Goal: Task Accomplishment & Management: Manage account settings

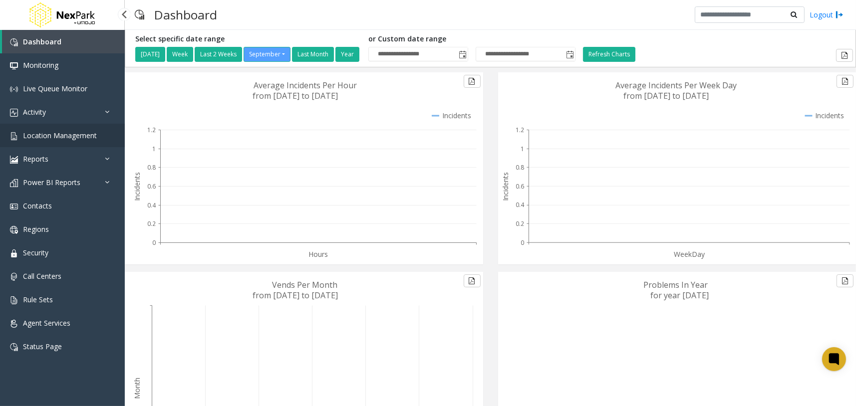
click at [105, 138] on link "Location Management" at bounding box center [62, 135] width 125 height 23
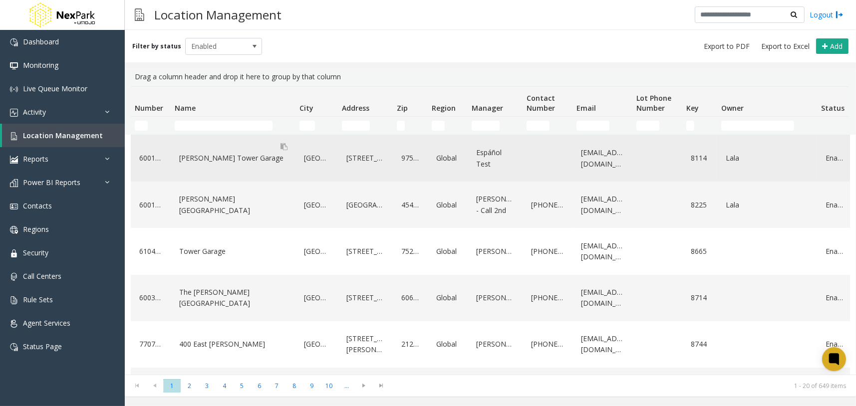
click at [233, 157] on div "LeVeque Tower Garage" at bounding box center [233, 158] width 113 height 16
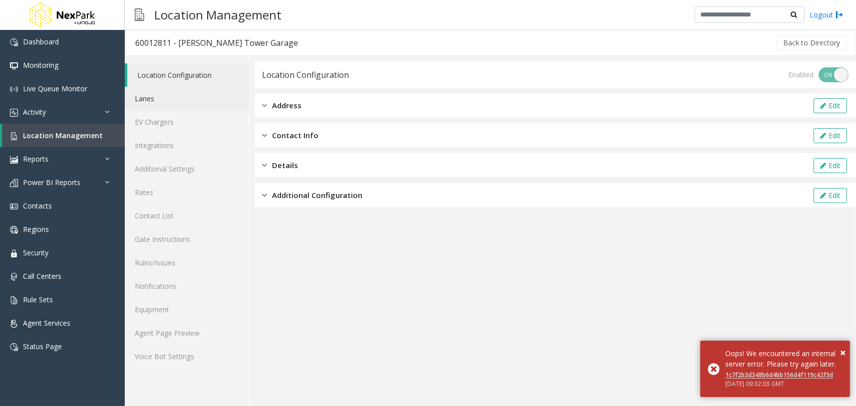
click at [206, 99] on link "Lanes" at bounding box center [187, 98] width 124 height 23
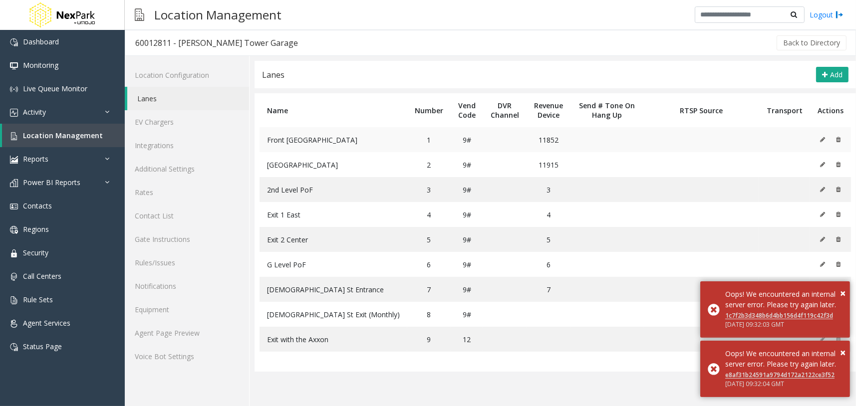
click at [823, 138] on icon at bounding box center [822, 140] width 5 height 6
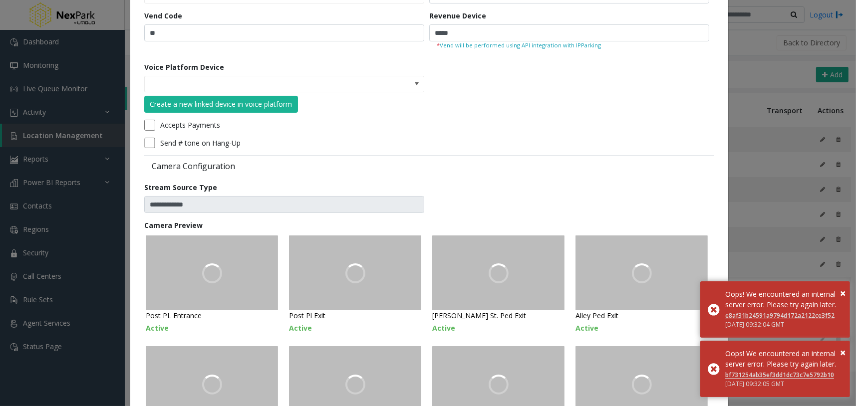
scroll to position [156, 0]
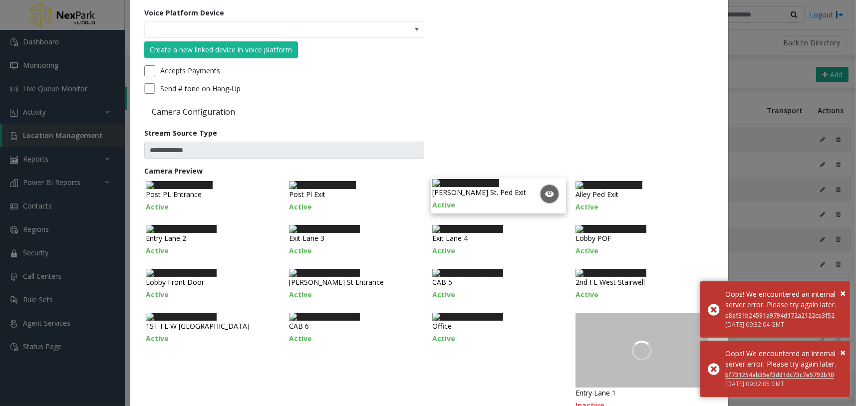
click at [499, 187] on img at bounding box center [465, 183] width 67 height 8
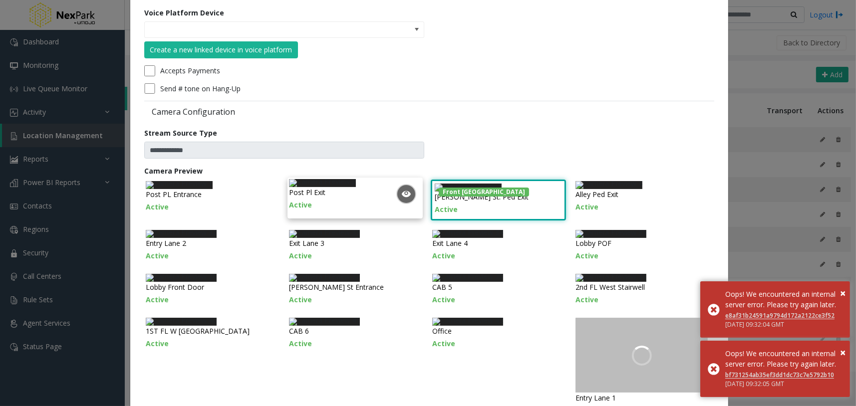
click at [356, 187] on img at bounding box center [322, 183] width 67 height 8
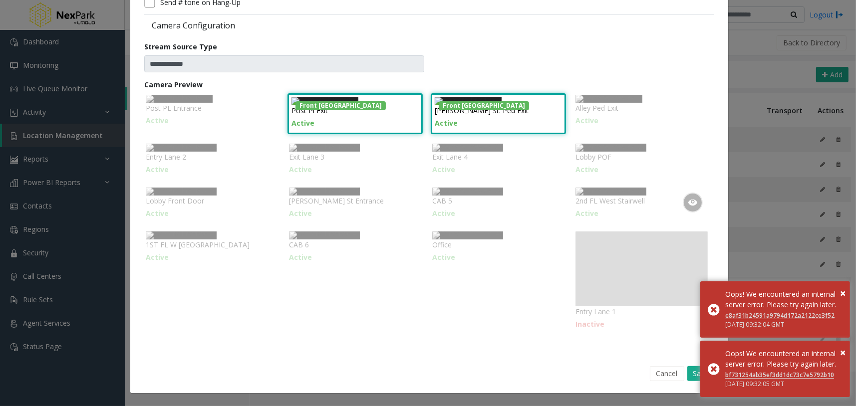
scroll to position [446, 0]
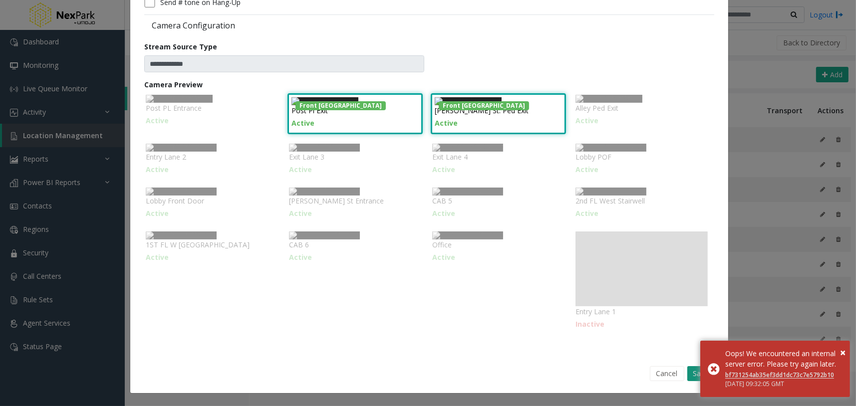
click at [688, 373] on button "Save" at bounding box center [701, 374] width 27 height 15
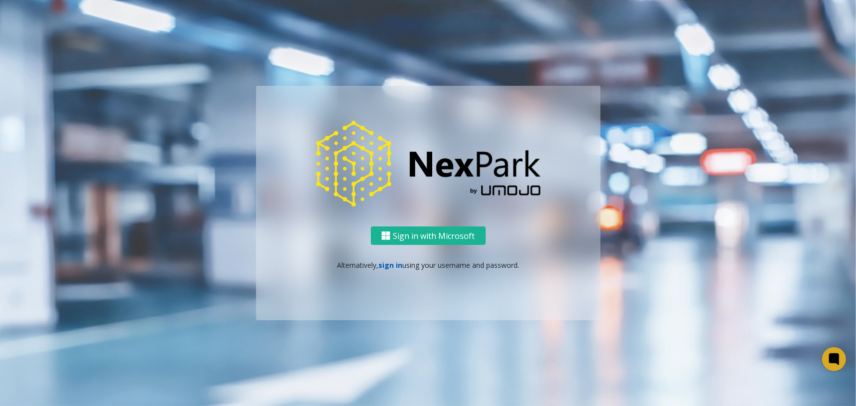
click at [392, 267] on link "sign in" at bounding box center [391, 265] width 24 height 9
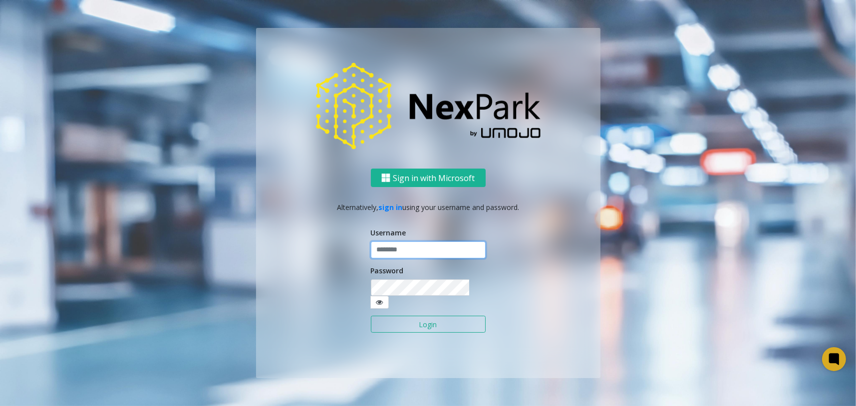
click at [394, 255] on input "text" at bounding box center [428, 250] width 115 height 17
type input "*"
type input "********"
click at [417, 318] on button "Login" at bounding box center [428, 324] width 115 height 17
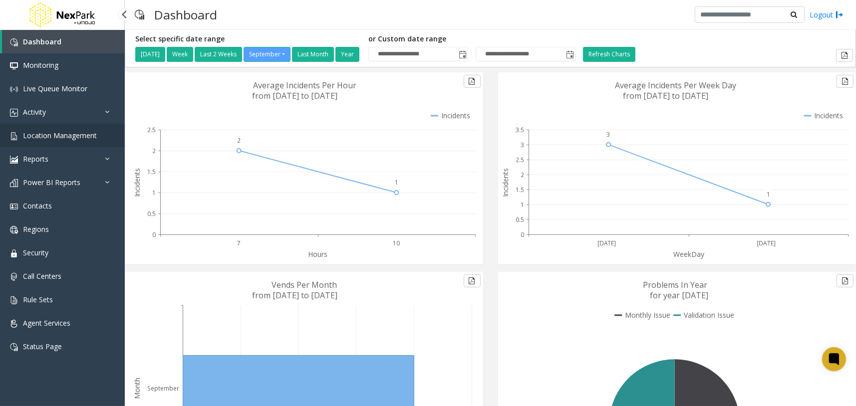
click at [74, 138] on span "Location Management" at bounding box center [60, 135] width 74 height 9
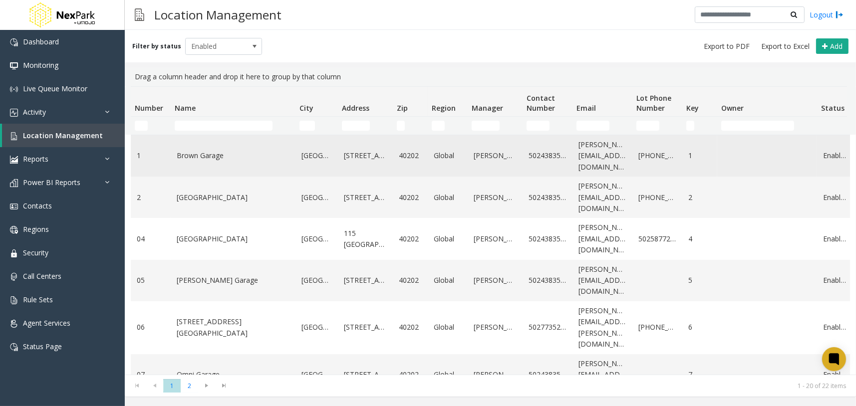
click at [220, 159] on link "Brown Garage" at bounding box center [233, 155] width 113 height 11
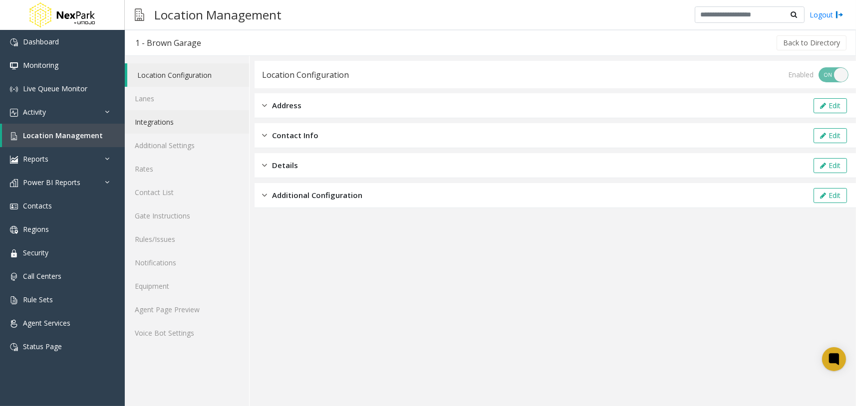
click at [193, 124] on link "Integrations" at bounding box center [187, 121] width 124 height 23
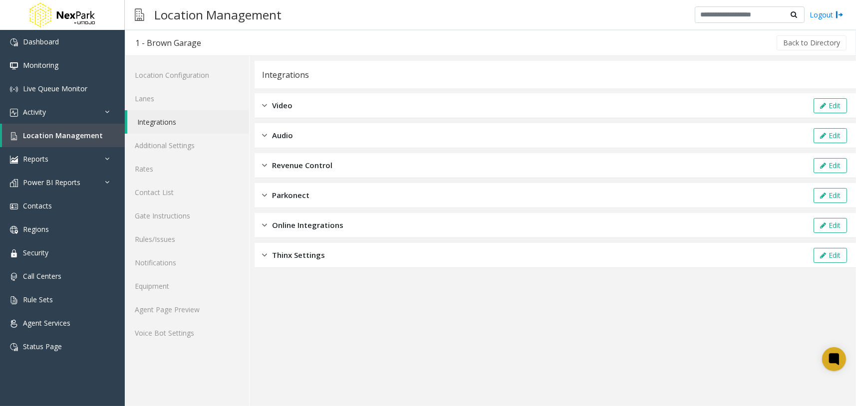
click at [335, 88] on div "Integrations Video Edit Audio Edit Revenue Control Edit Parkonect Edit Online I…" at bounding box center [556, 164] width 602 height 207
click at [326, 106] on div "Video Edit" at bounding box center [556, 105] width 602 height 25
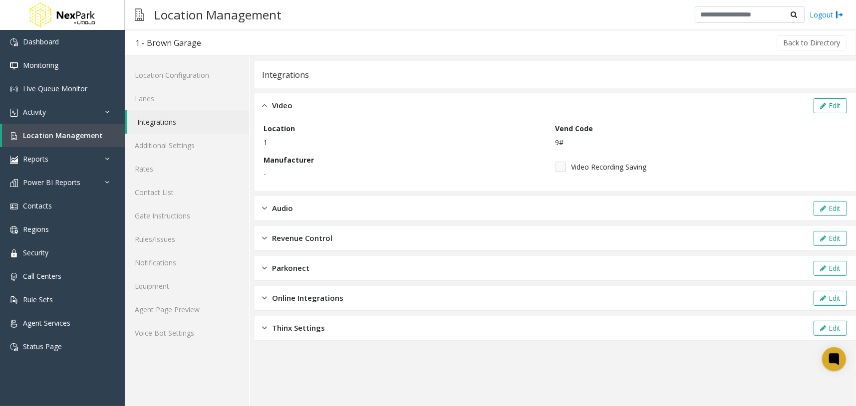
click at [828, 113] on div "Video Edit" at bounding box center [556, 105] width 602 height 25
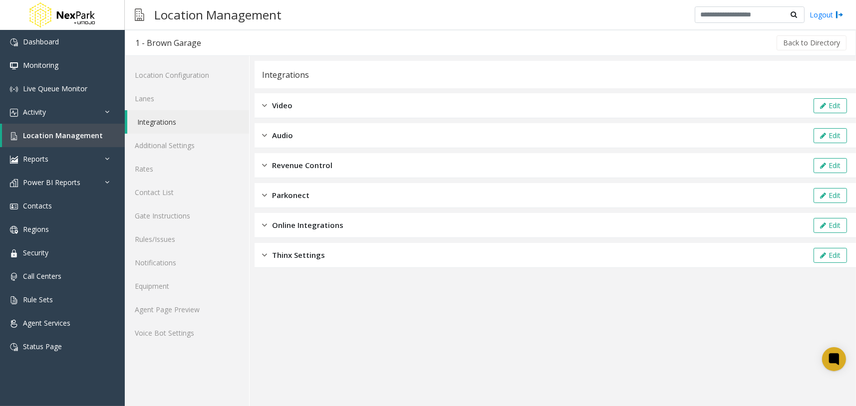
click at [379, 105] on div "Video Edit" at bounding box center [556, 105] width 602 height 25
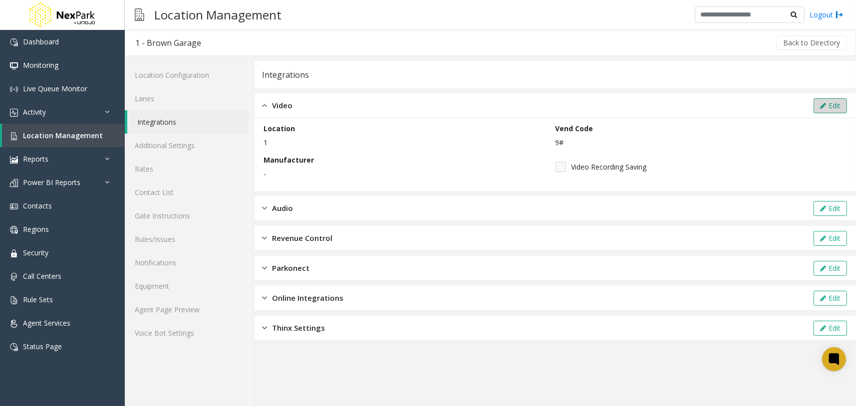
click at [822, 103] on icon at bounding box center [823, 105] width 6 height 7
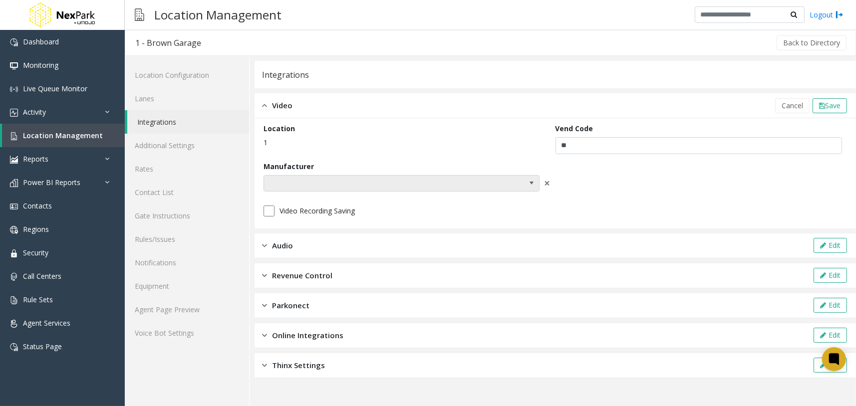
click at [399, 185] on span at bounding box center [374, 184] width 220 height 16
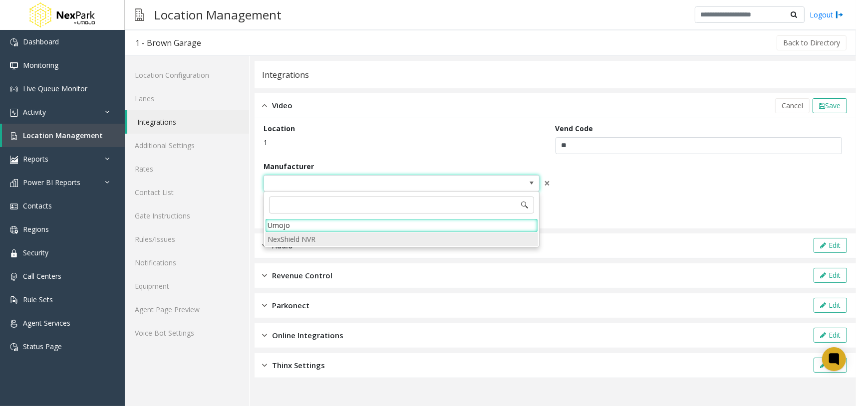
click at [335, 237] on NVR "NexShield NVR" at bounding box center [401, 239] width 273 height 13
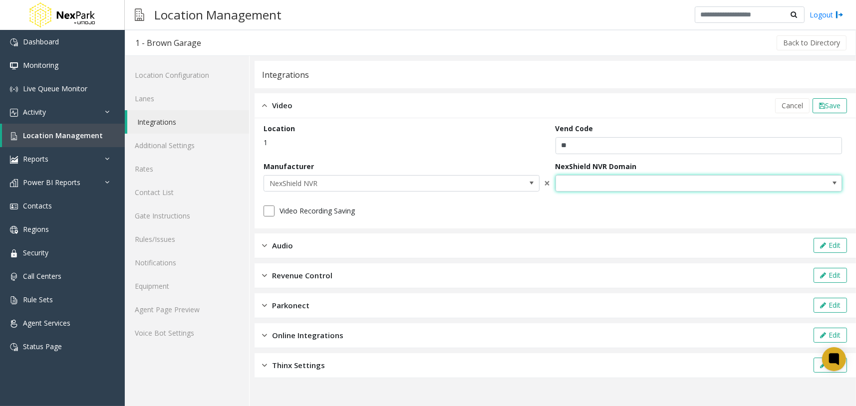
click at [636, 182] on span at bounding box center [670, 184] width 229 height 16
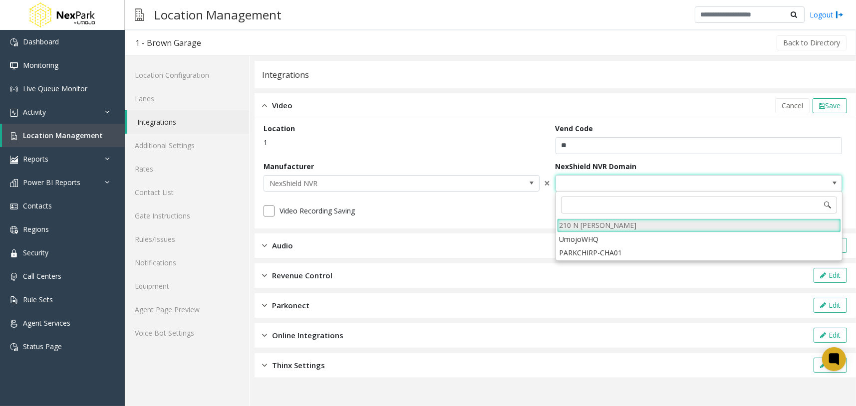
click at [593, 224] on li "210 N [PERSON_NAME]" at bounding box center [699, 225] width 284 height 13
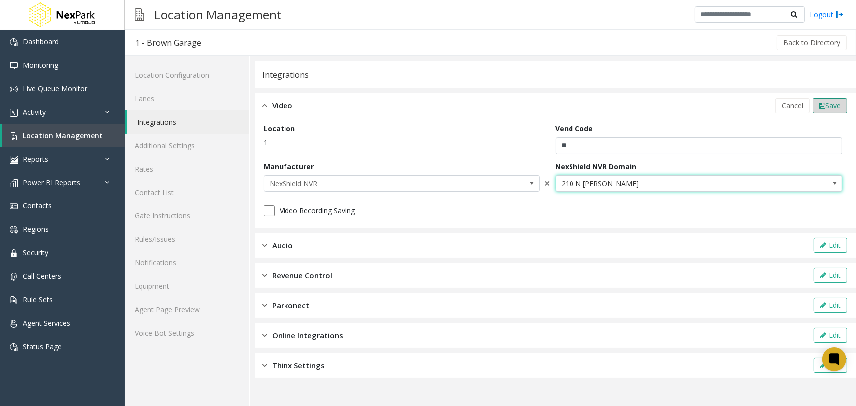
click at [828, 105] on span "Save" at bounding box center [832, 105] width 15 height 9
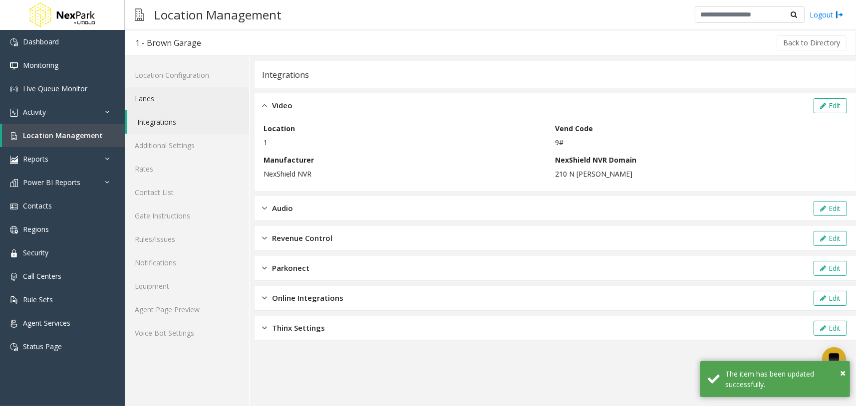
click at [192, 98] on link "Lanes" at bounding box center [187, 98] width 124 height 23
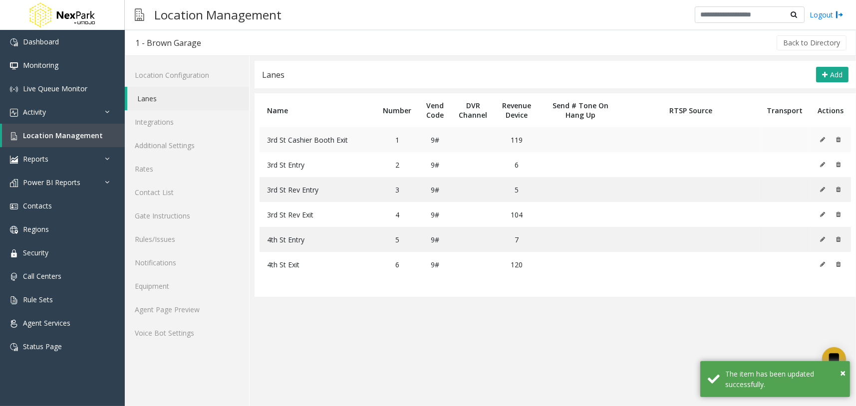
click at [824, 141] on icon at bounding box center [822, 140] width 5 height 6
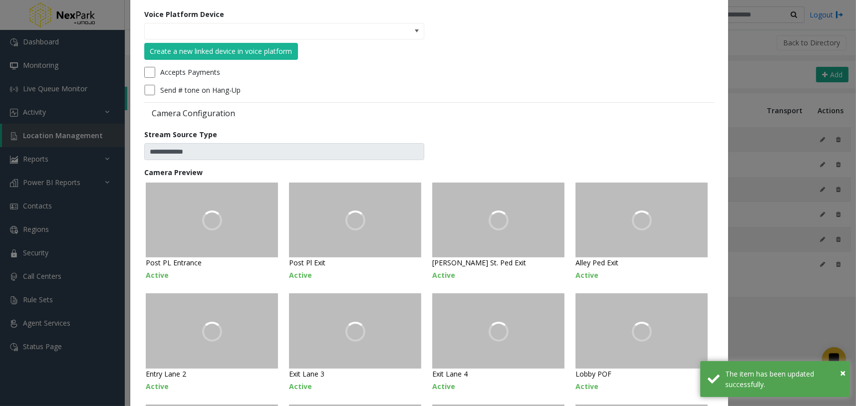
scroll to position [156, 0]
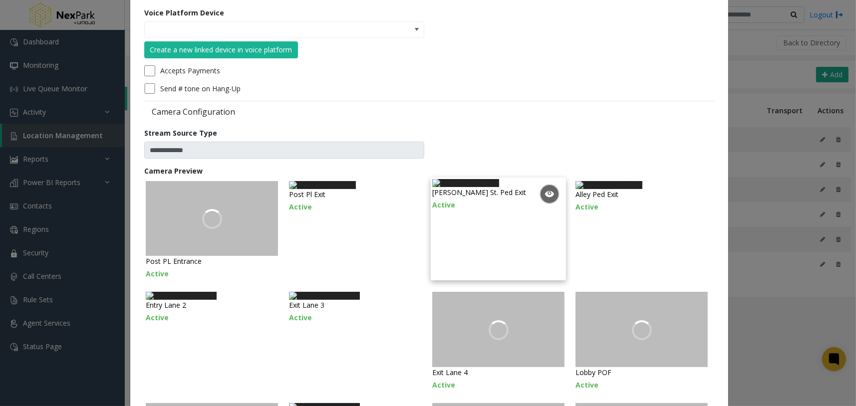
click at [499, 187] on img at bounding box center [465, 183] width 67 height 8
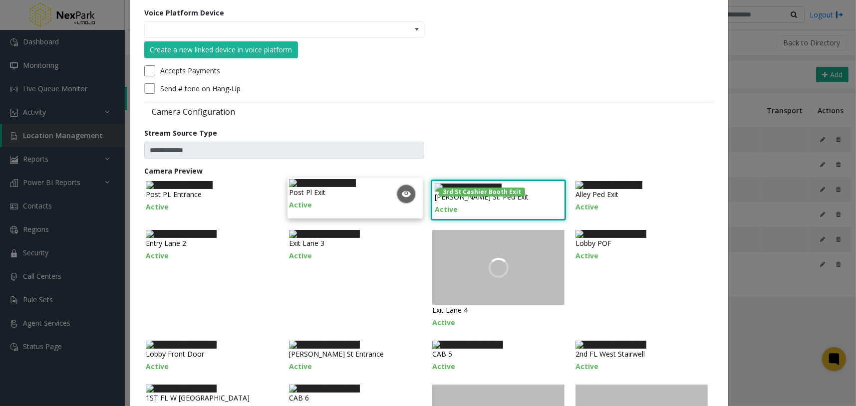
click at [356, 187] on img at bounding box center [322, 183] width 67 height 8
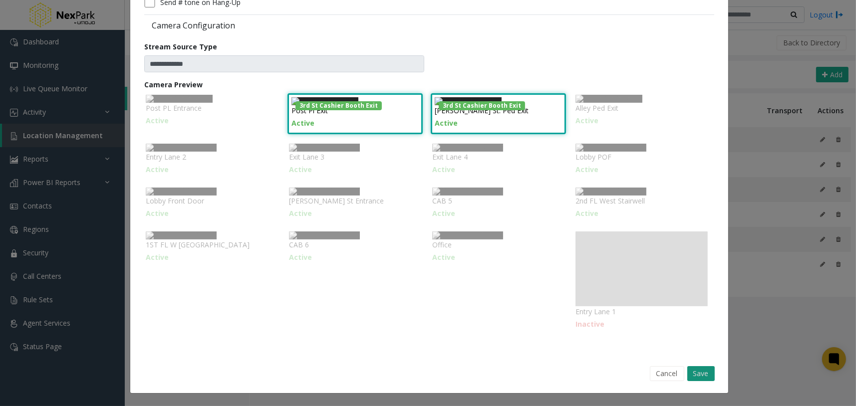
scroll to position [446, 0]
click at [707, 379] on button "Save" at bounding box center [701, 374] width 27 height 15
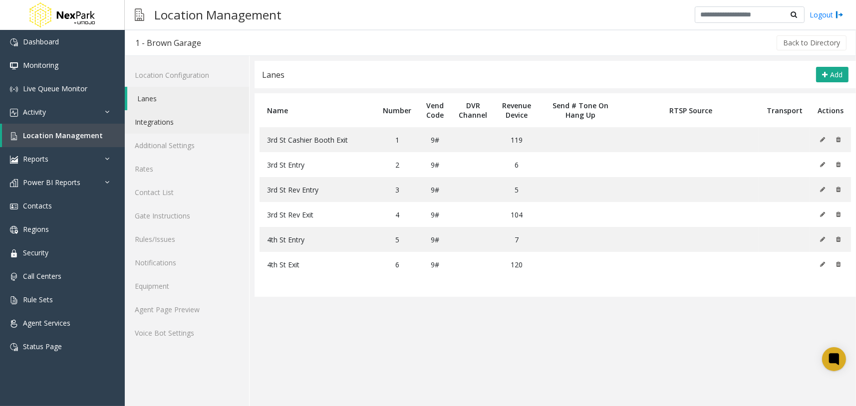
click at [186, 128] on link "Integrations" at bounding box center [187, 121] width 124 height 23
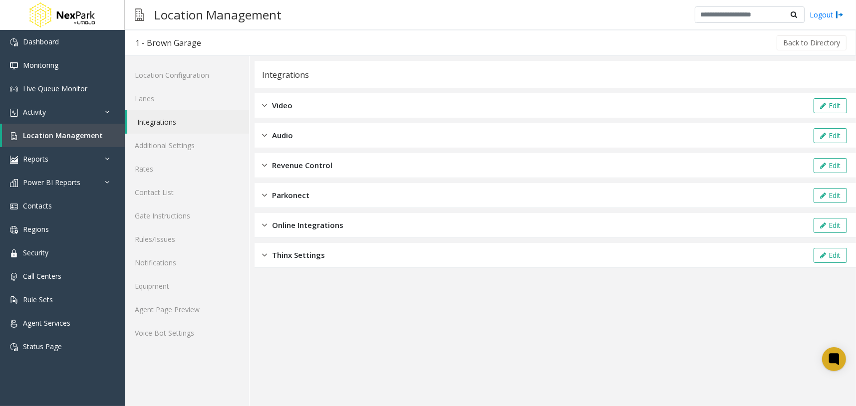
click at [386, 104] on div "Video Edit" at bounding box center [556, 105] width 602 height 25
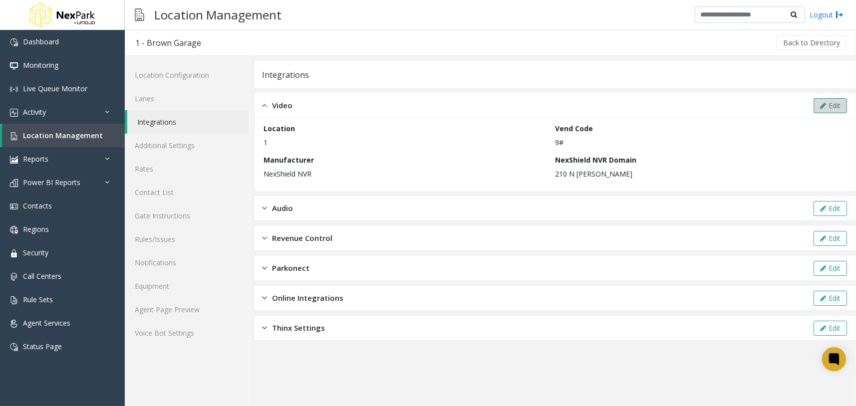
click at [828, 107] on button "Edit" at bounding box center [830, 105] width 33 height 15
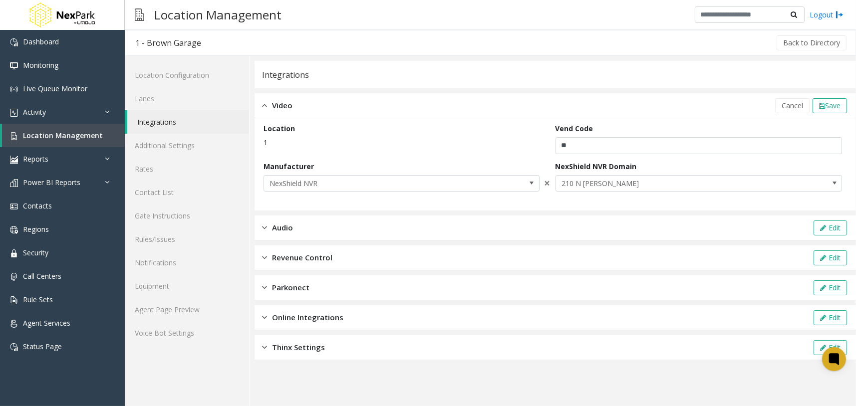
click at [381, 188] on span "NexShield NVR" at bounding box center [374, 184] width 220 height 16
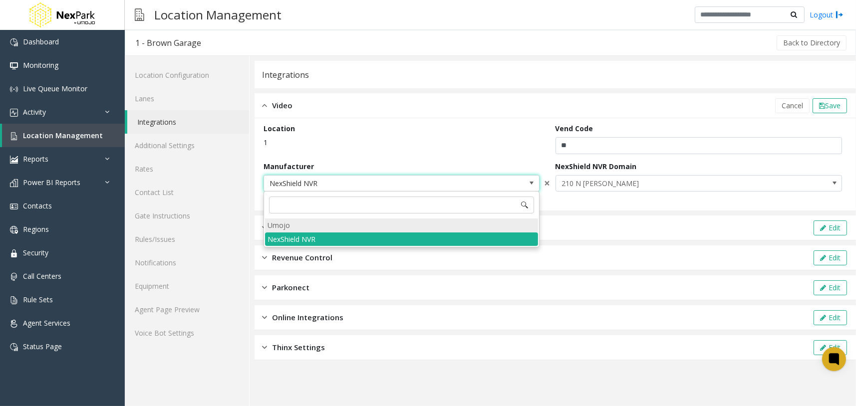
click at [328, 225] on li "Umojo" at bounding box center [401, 225] width 273 height 13
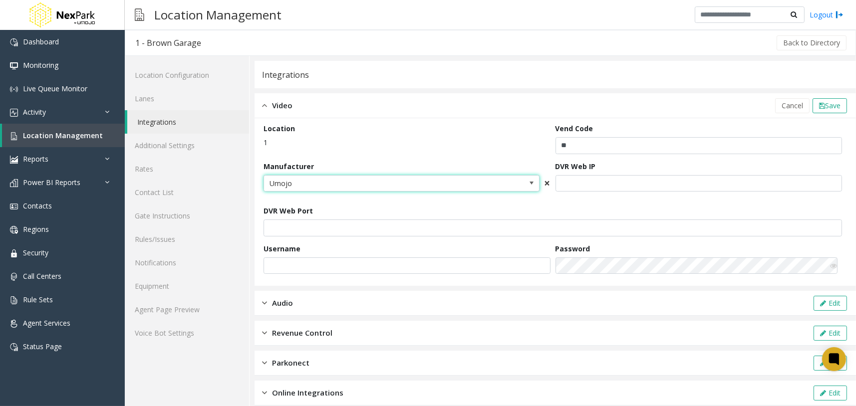
click at [545, 184] on span "×" at bounding box center [548, 183] width 6 height 14
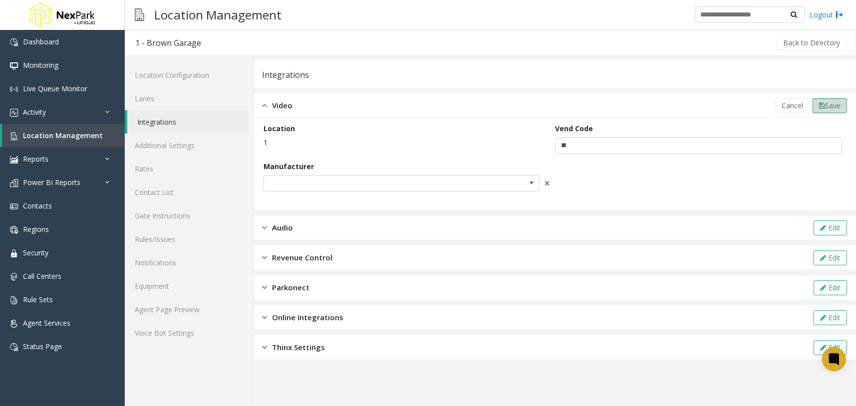
click at [827, 102] on span "Save" at bounding box center [832, 105] width 15 height 9
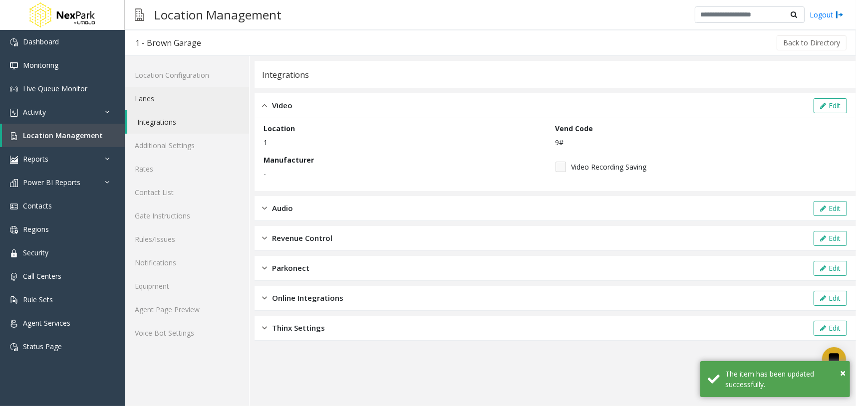
click at [198, 106] on link "Lanes" at bounding box center [187, 98] width 124 height 23
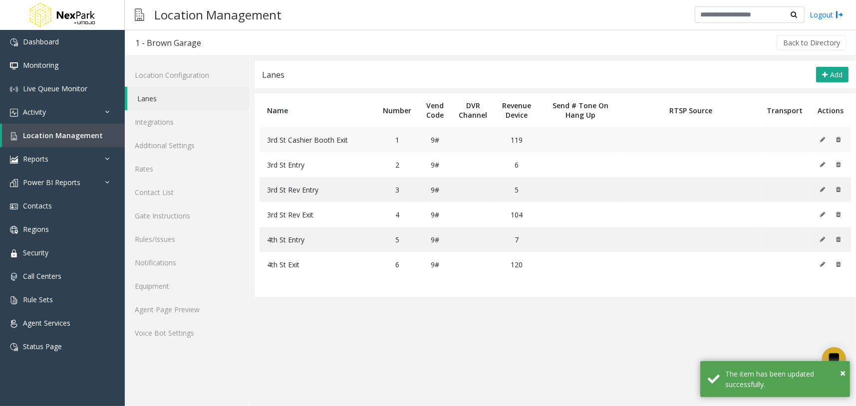
click at [824, 141] on icon at bounding box center [822, 140] width 5 height 6
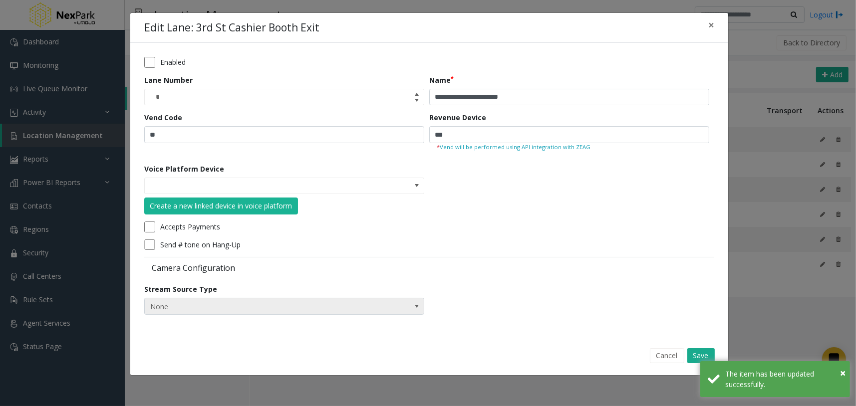
click at [402, 306] on span "None" at bounding box center [284, 306] width 280 height 17
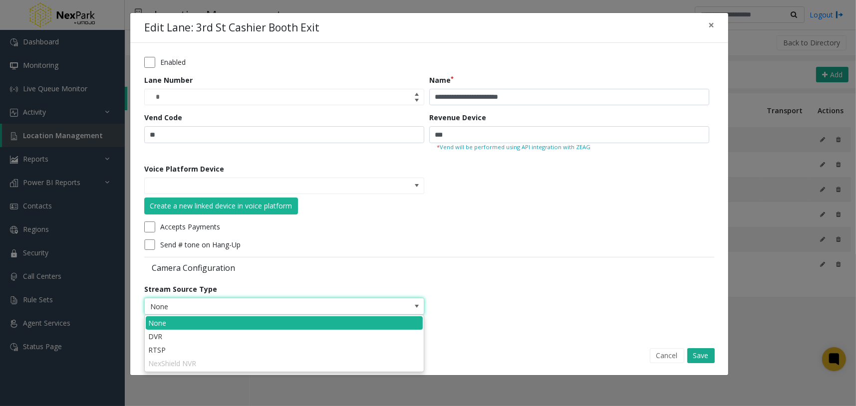
click at [544, 243] on div "Send # tone on Hang-Up" at bounding box center [426, 245] width 565 height 11
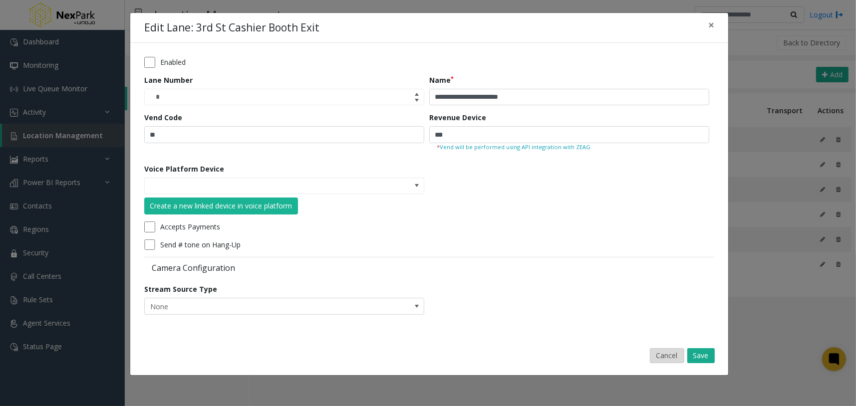
click at [666, 358] on button "Cancel" at bounding box center [667, 356] width 34 height 15
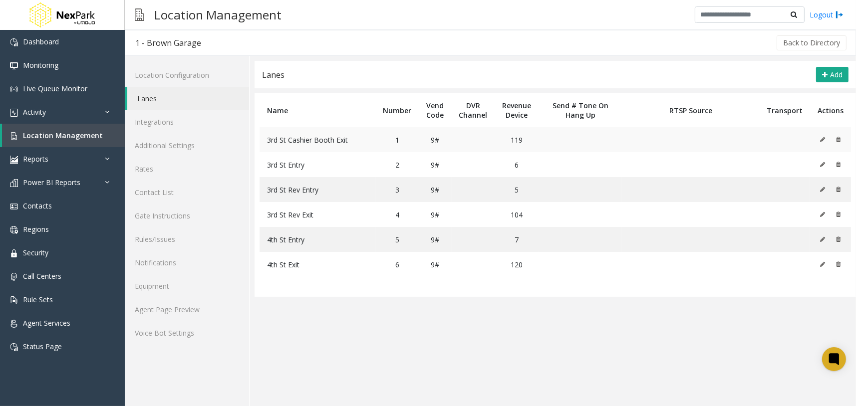
click at [823, 138] on icon at bounding box center [822, 140] width 5 height 6
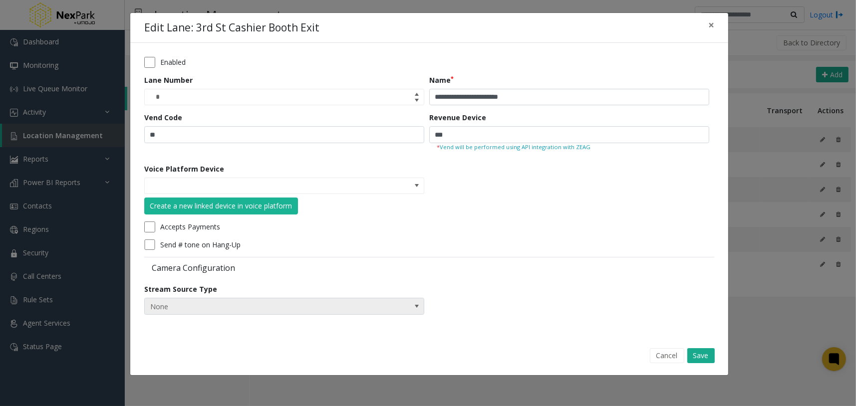
click at [288, 303] on span "None" at bounding box center [256, 307] width 223 height 16
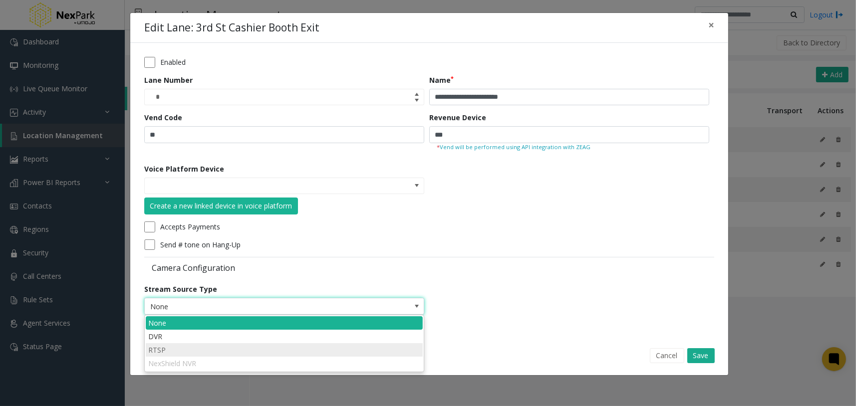
click at [195, 351] on li "RTSP" at bounding box center [284, 350] width 277 height 13
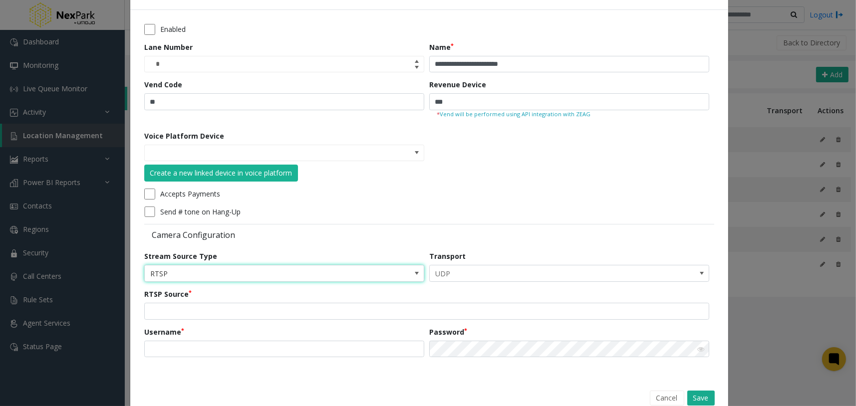
scroll to position [57, 0]
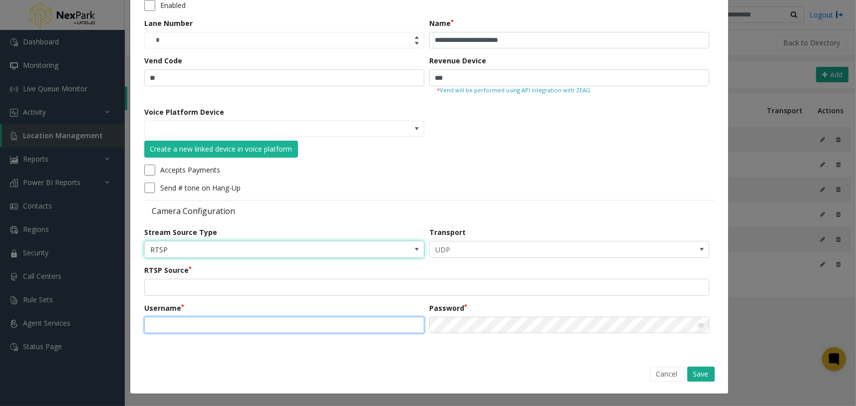
click at [231, 328] on input "text" at bounding box center [284, 325] width 280 height 17
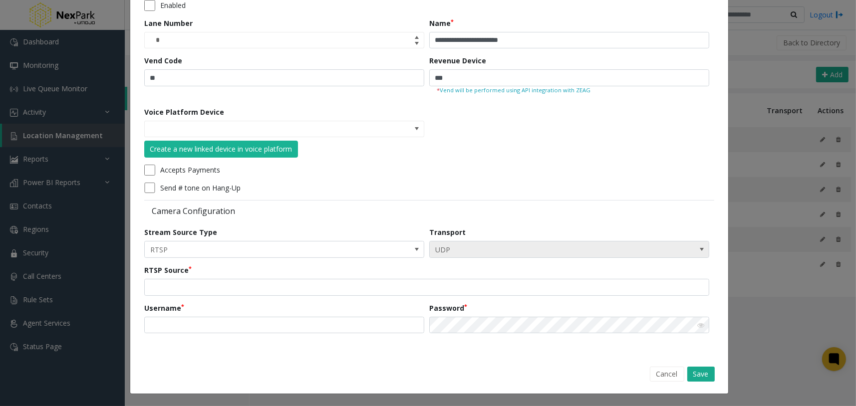
click at [498, 245] on span "UDP" at bounding box center [541, 250] width 223 height 16
drag, startPoint x: 499, startPoint y: 213, endPoint x: 267, endPoint y: 309, distance: 251.2
click at [499, 213] on div "Camera Configuration" at bounding box center [429, 210] width 570 height 20
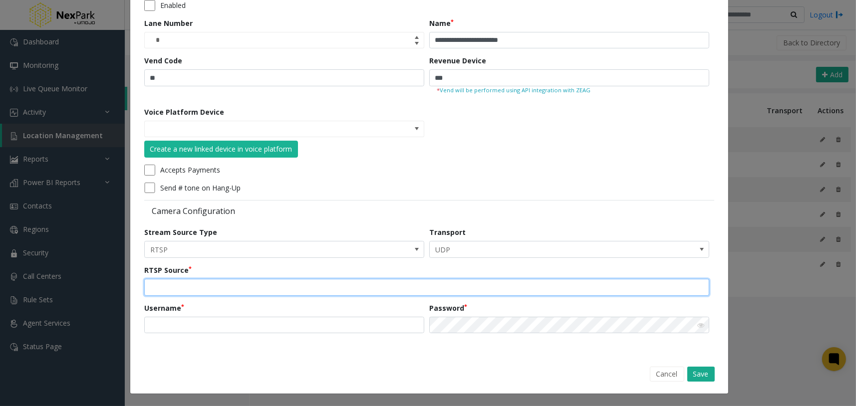
click at [287, 288] on input "text" at bounding box center [426, 287] width 565 height 17
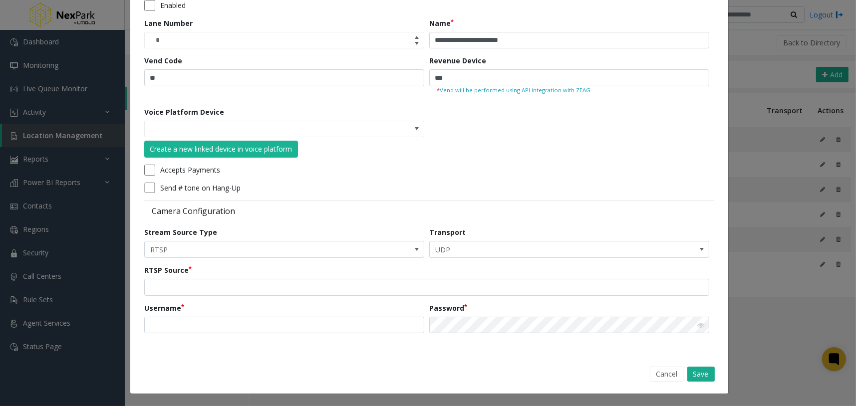
click at [381, 218] on div "Camera Configuration" at bounding box center [429, 210] width 570 height 20
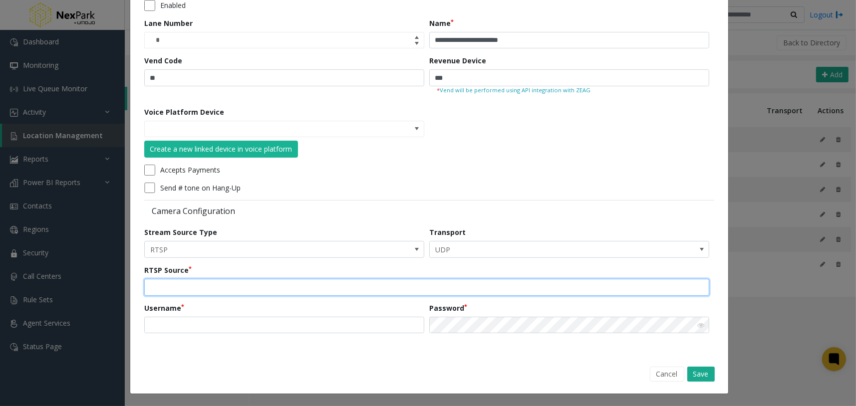
drag, startPoint x: 259, startPoint y: 288, endPoint x: 264, endPoint y: 287, distance: 5.6
click at [259, 288] on input "text" at bounding box center [426, 287] width 565 height 17
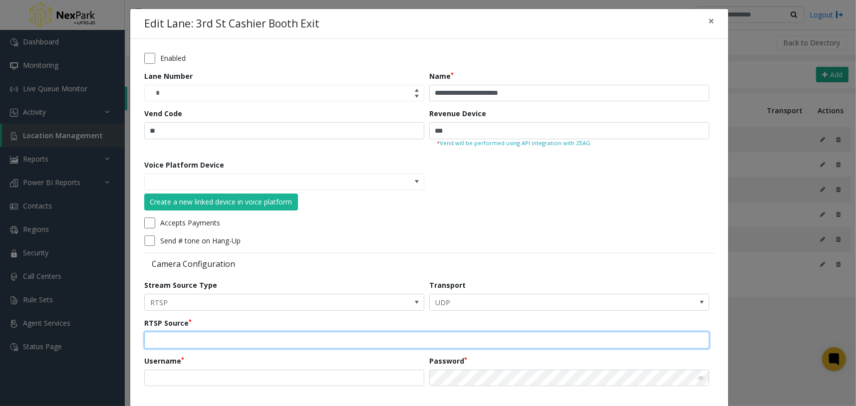
scroll to position [0, 0]
